Goal: Download file/media

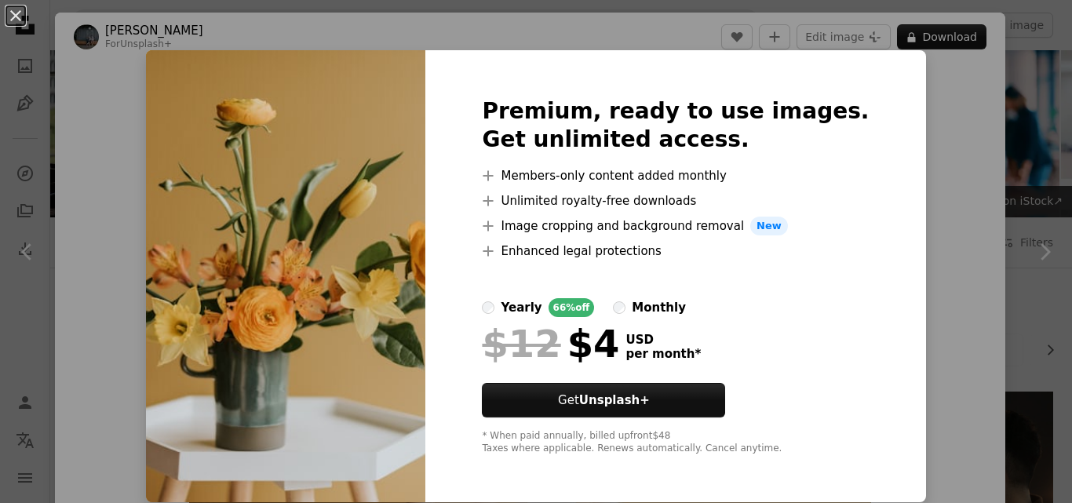
scroll to position [314, 0]
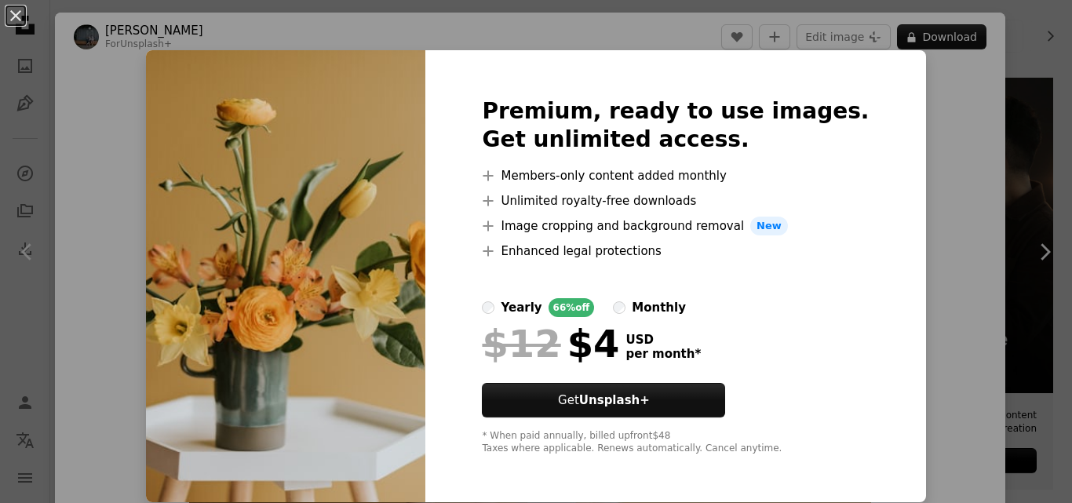
click at [900, 235] on div "An X shape Premium, ready to use images. Get unlimited access. A plus sign Memb…" at bounding box center [536, 251] width 1072 height 503
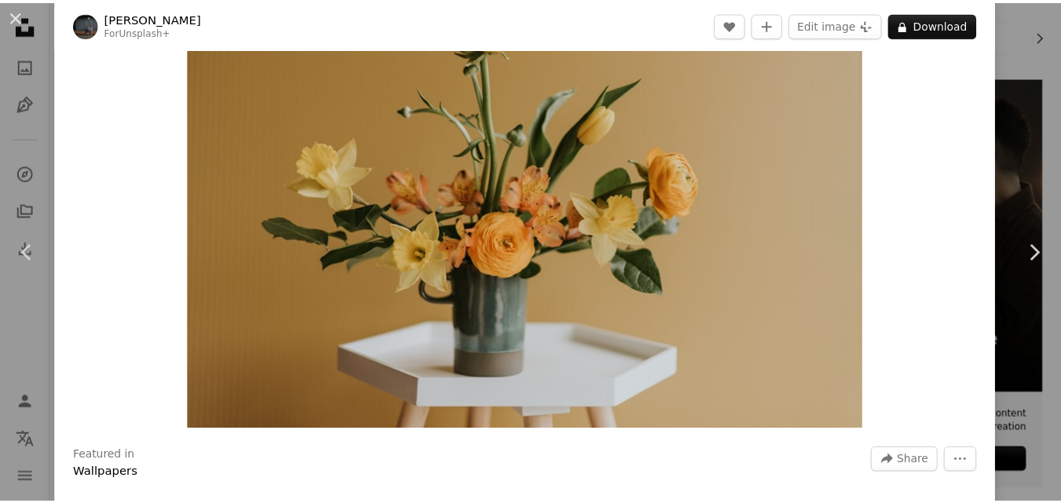
scroll to position [79, 0]
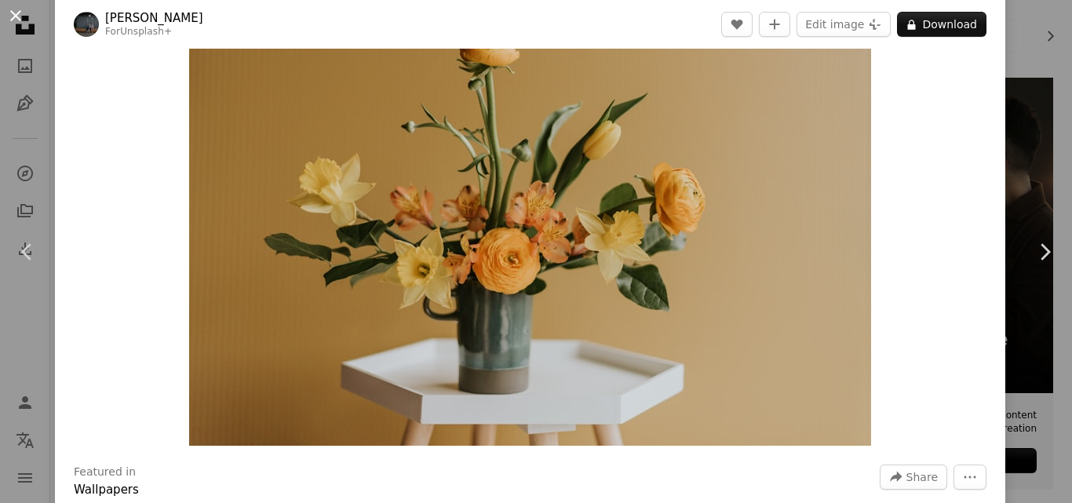
click at [9, 15] on button "An X shape" at bounding box center [15, 15] width 19 height 19
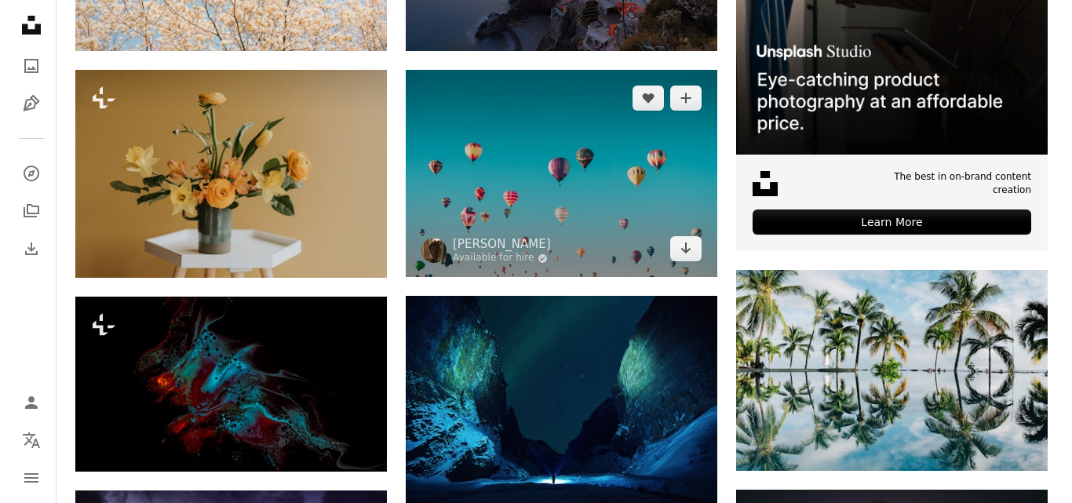
scroll to position [550, 0]
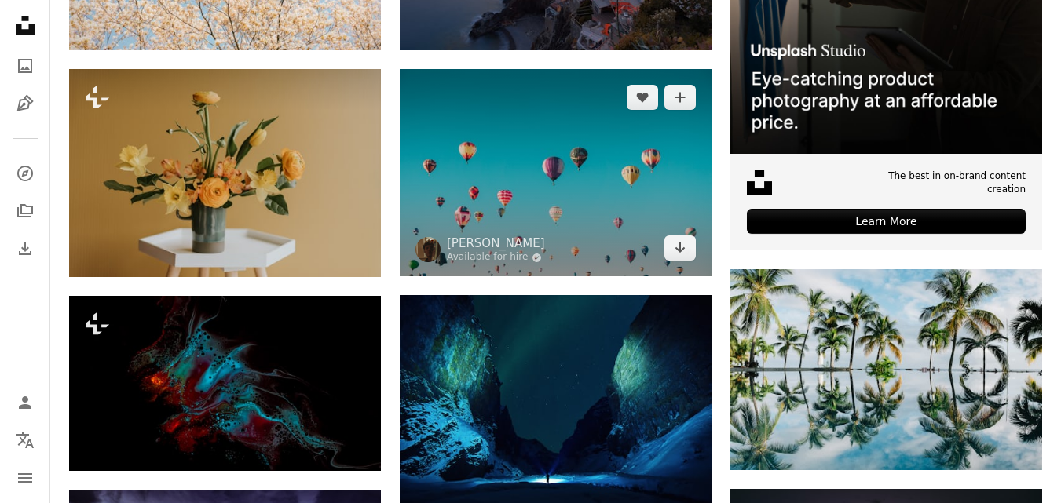
click at [480, 181] on img at bounding box center [556, 172] width 312 height 207
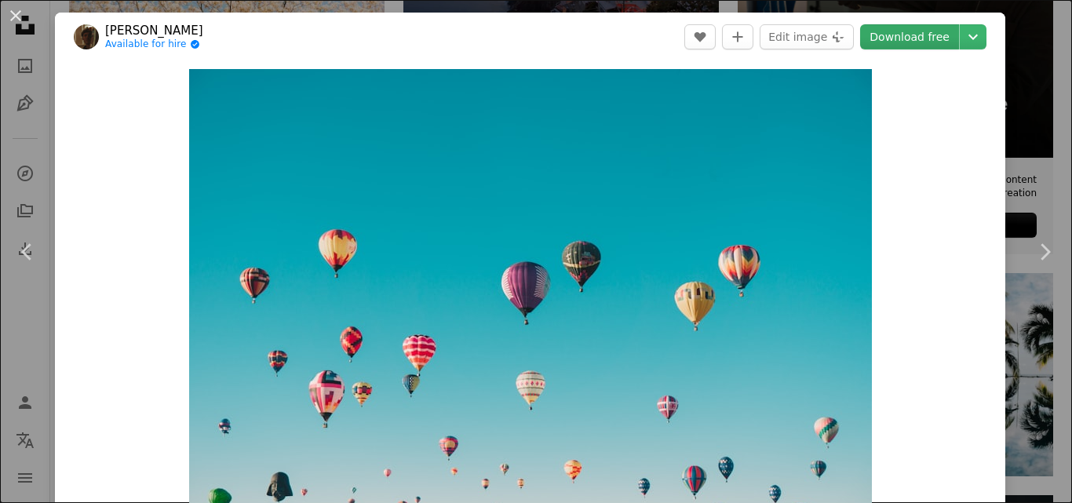
click at [923, 36] on link "Download free" at bounding box center [909, 36] width 99 height 25
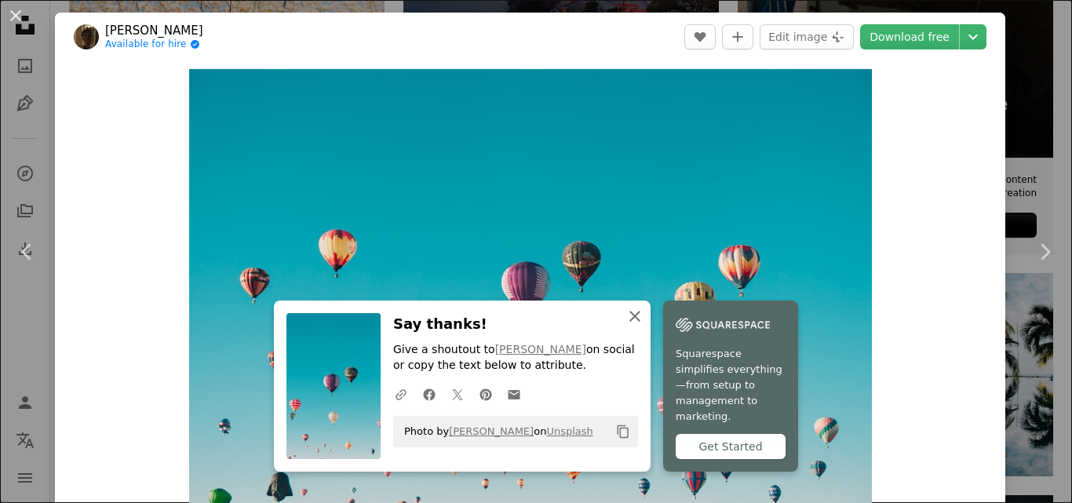
click at [630, 322] on icon "button" at bounding box center [635, 316] width 11 height 11
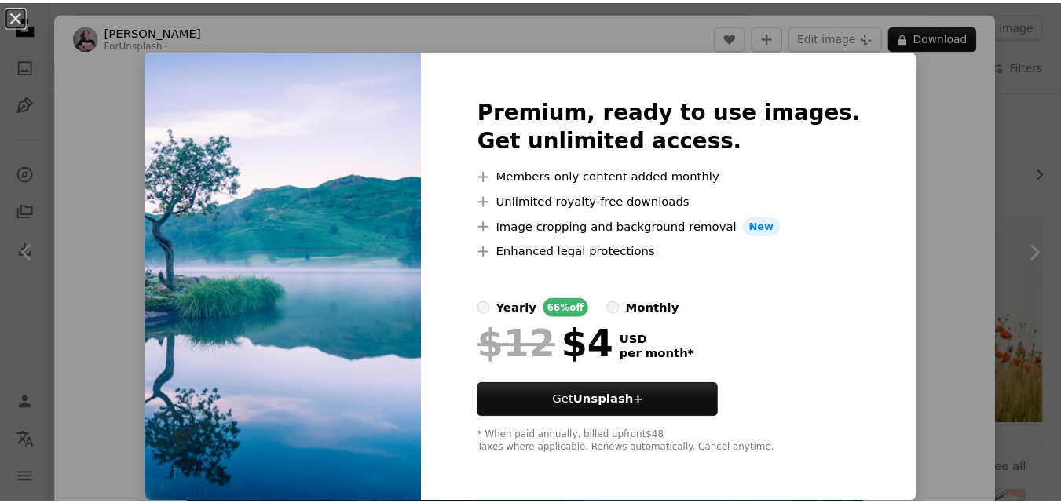
scroll to position [5417, 0]
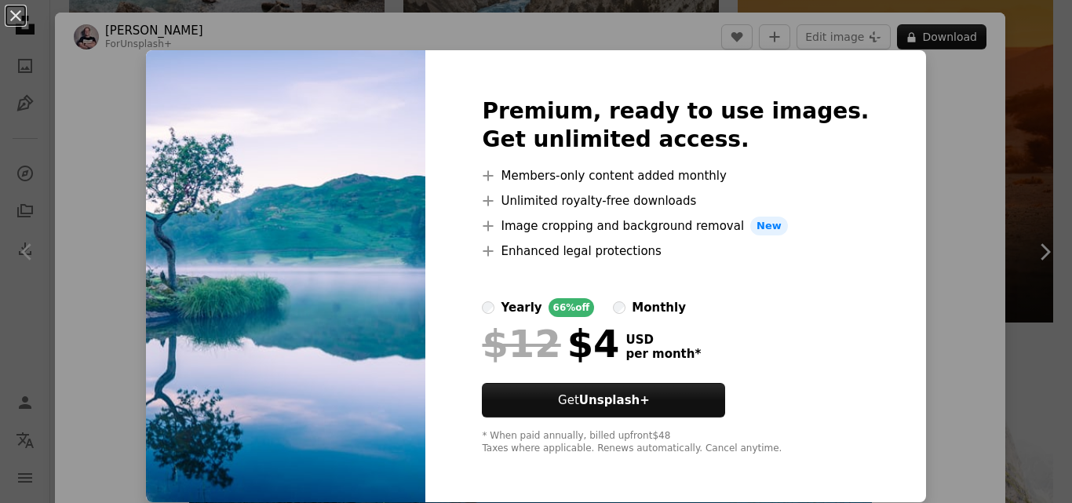
click at [931, 189] on div "An X shape Premium, ready to use images. Get unlimited access. A plus sign Memb…" at bounding box center [536, 251] width 1072 height 503
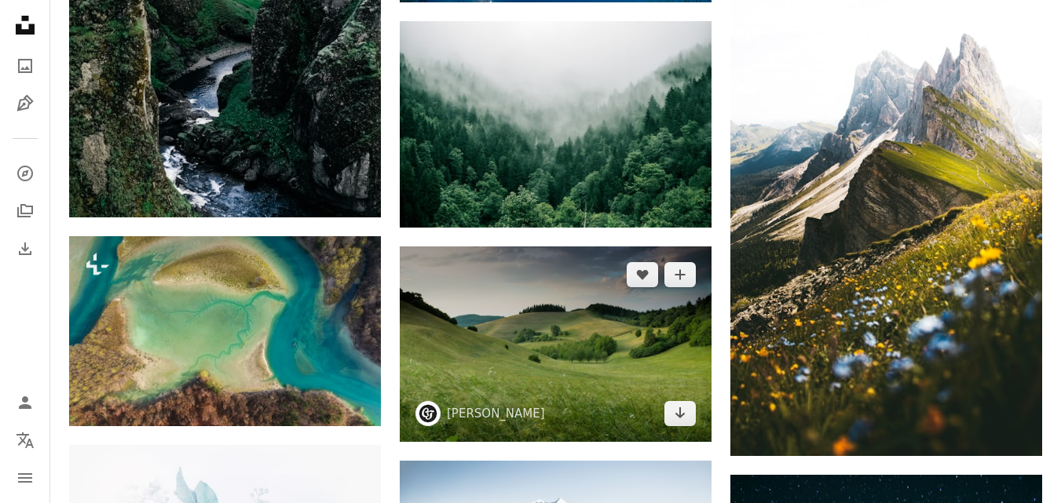
scroll to position [5731, 0]
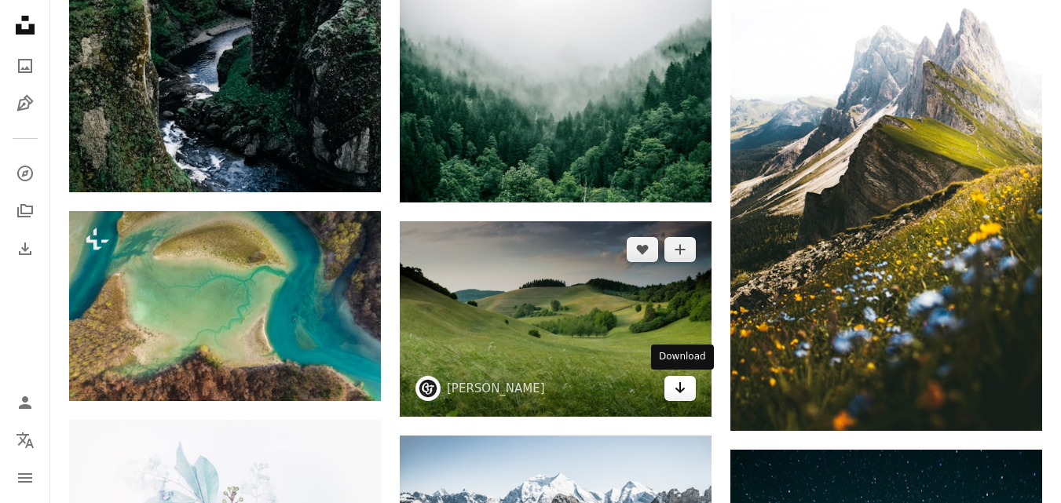
click at [677, 385] on icon "Arrow pointing down" at bounding box center [680, 387] width 13 height 19
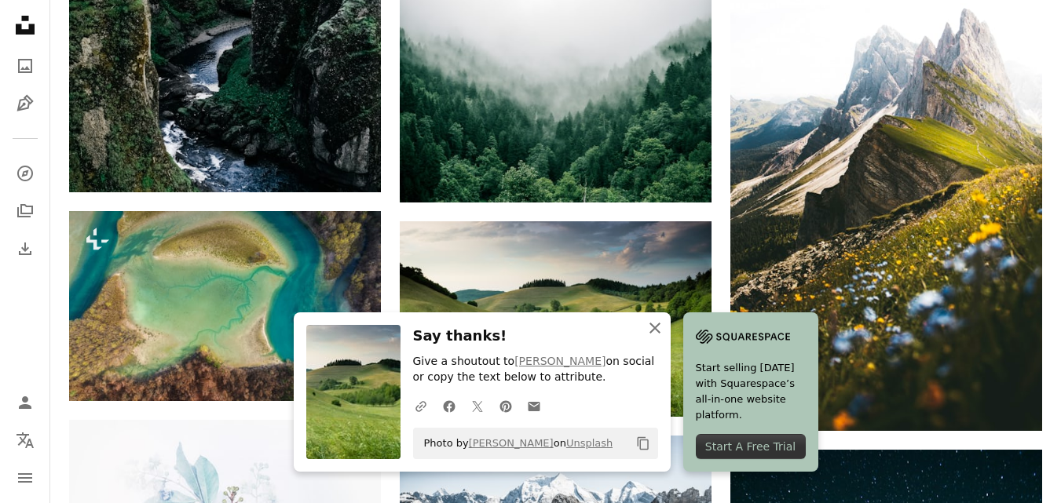
click at [654, 331] on icon "An X shape" at bounding box center [654, 328] width 19 height 19
